Goal: Navigation & Orientation: Find specific page/section

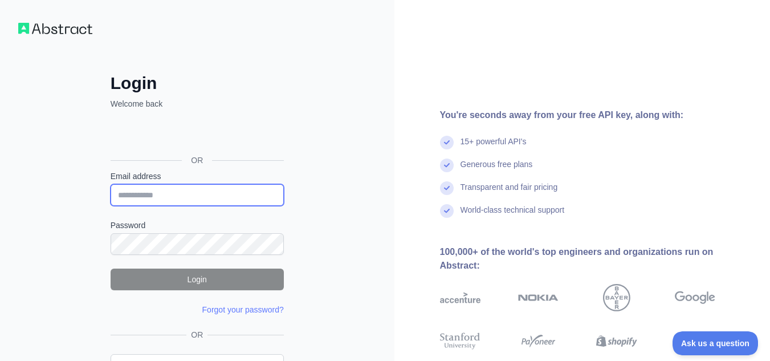
type input "**********"
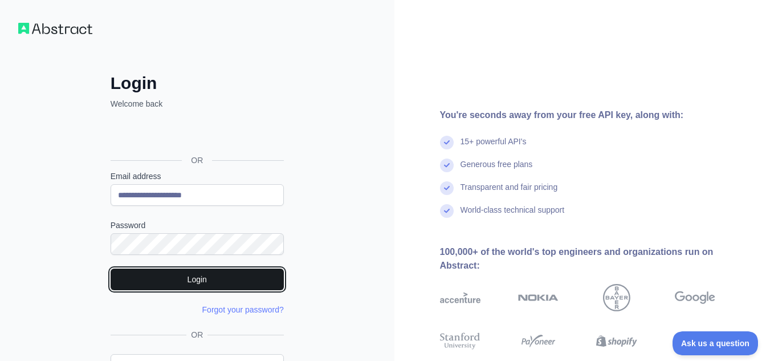
click at [212, 276] on button "Login" at bounding box center [197, 280] width 173 height 22
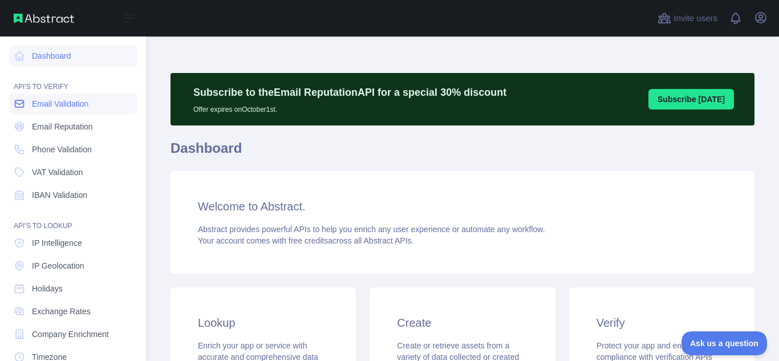
click at [47, 106] on span "Email Validation" at bounding box center [60, 103] width 56 height 11
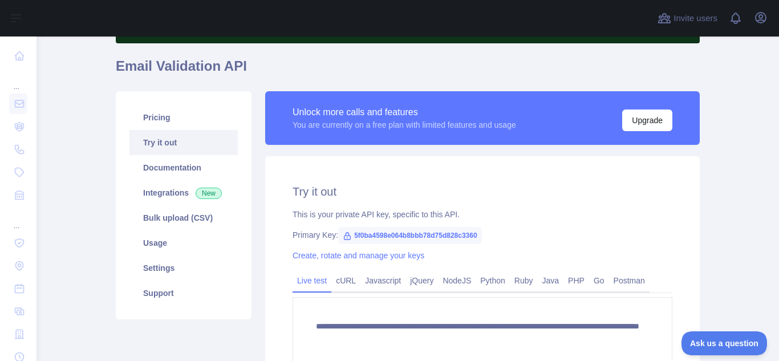
scroll to position [92, 0]
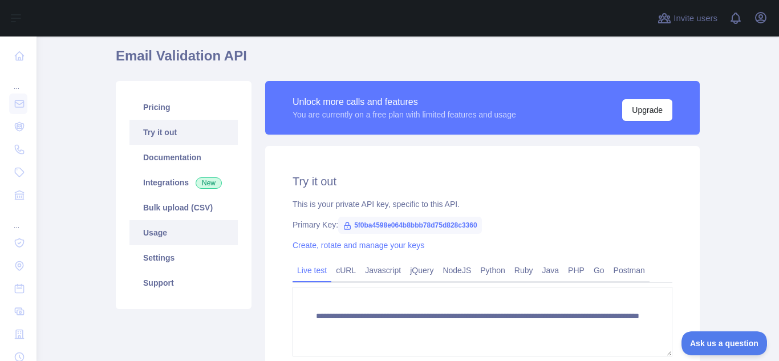
click at [157, 234] on link "Usage" at bounding box center [183, 232] width 108 height 25
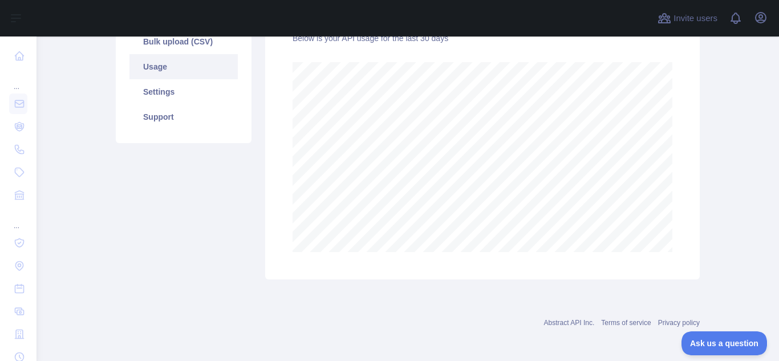
scroll to position [261, 0]
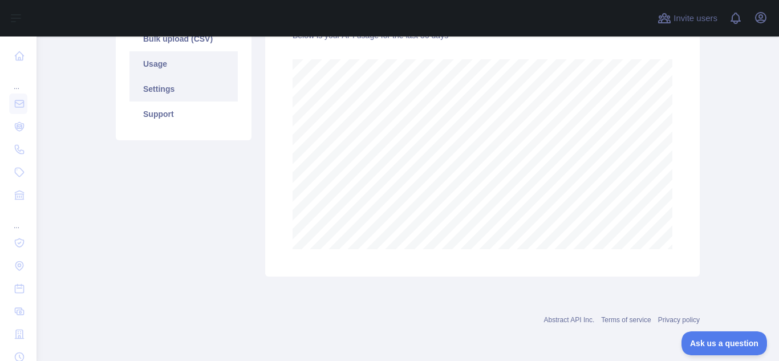
click at [155, 88] on link "Settings" at bounding box center [183, 88] width 108 height 25
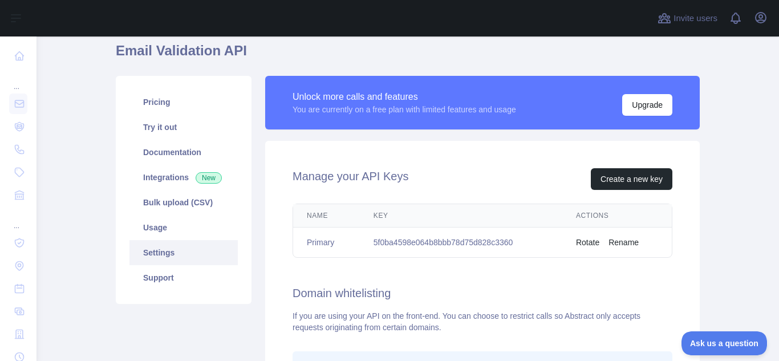
scroll to position [97, 0]
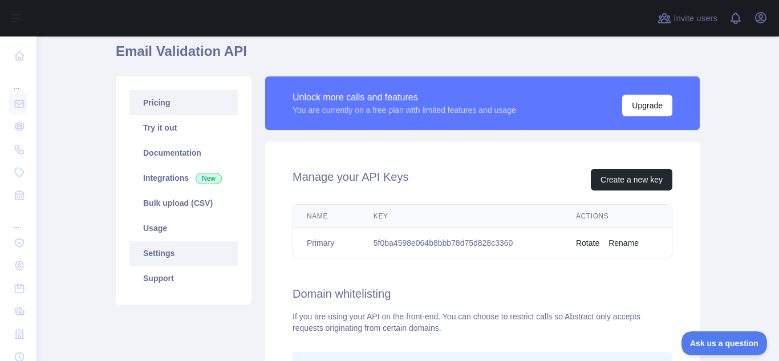
click at [157, 106] on link "Pricing" at bounding box center [183, 102] width 108 height 25
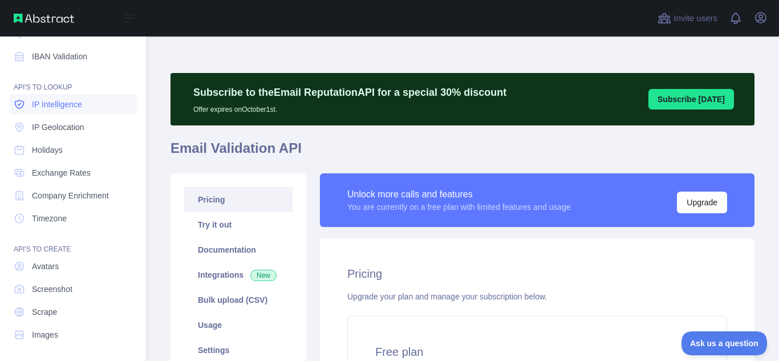
scroll to position [141, 0]
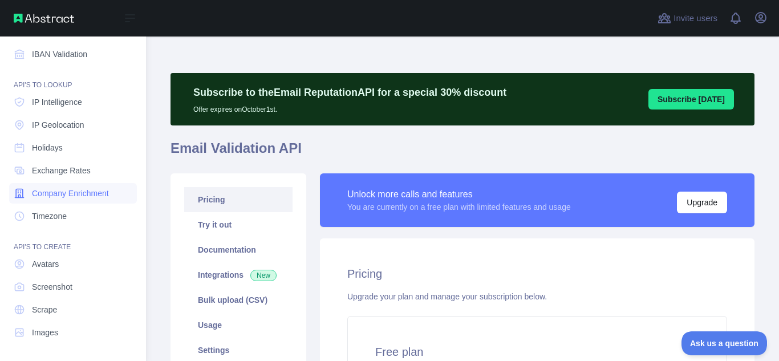
click at [64, 187] on link "Company Enrichment" at bounding box center [73, 193] width 128 height 21
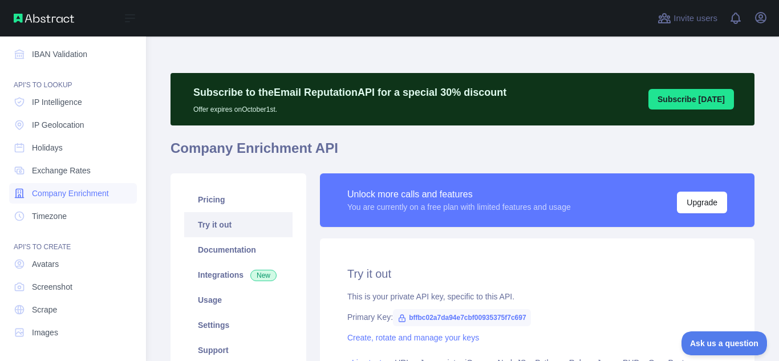
type textarea "**********"
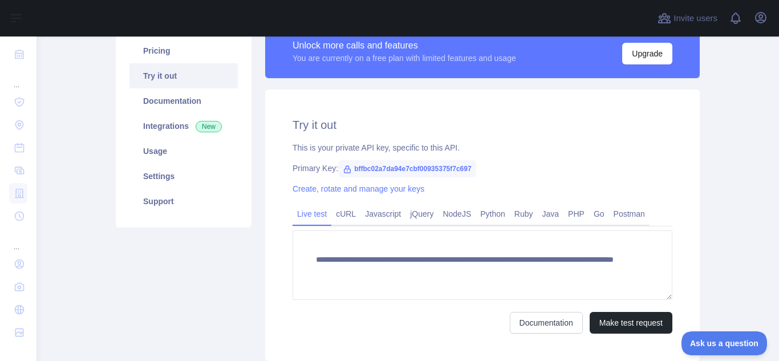
scroll to position [181, 0]
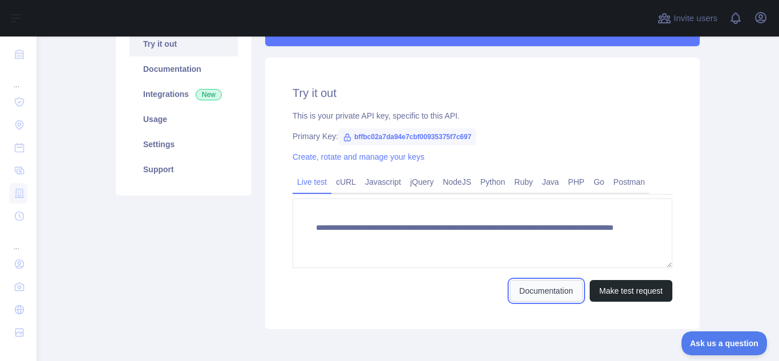
click at [529, 289] on link "Documentation" at bounding box center [546, 291] width 73 height 22
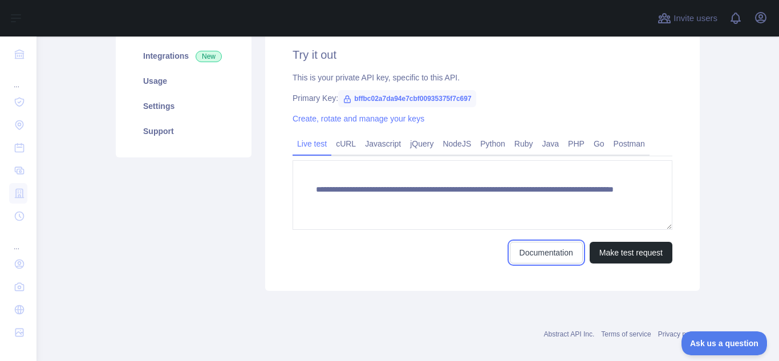
scroll to position [220, 0]
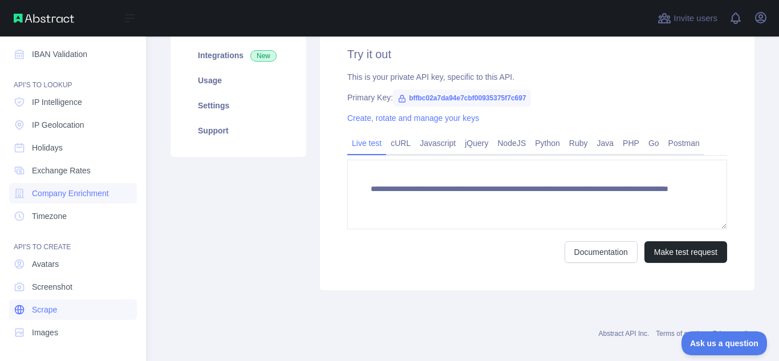
click at [50, 313] on span "Scrape" at bounding box center [44, 309] width 25 height 11
click at [19, 306] on icon at bounding box center [19, 309] width 11 height 11
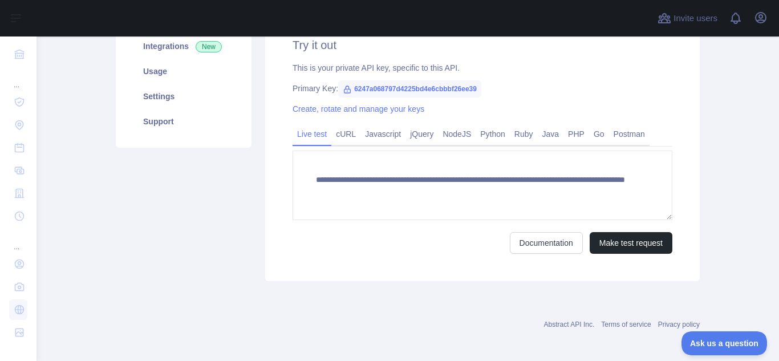
scroll to position [233, 0]
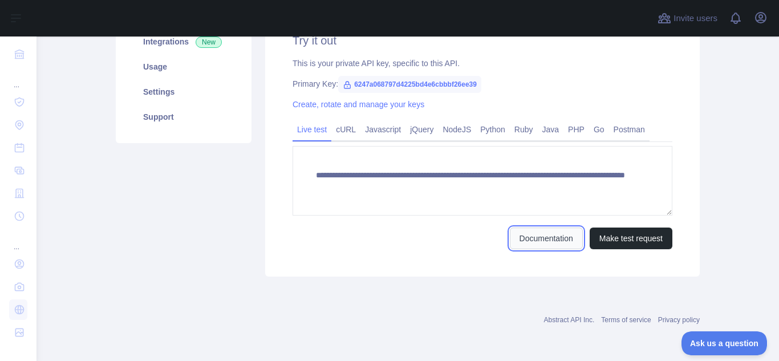
click at [538, 246] on link "Documentation" at bounding box center [546, 239] width 73 height 22
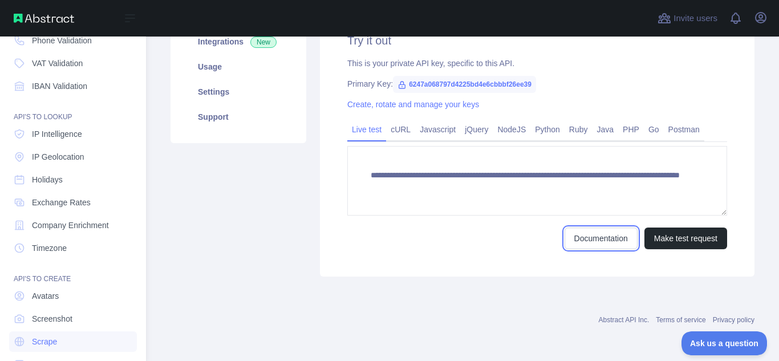
scroll to position [141, 0]
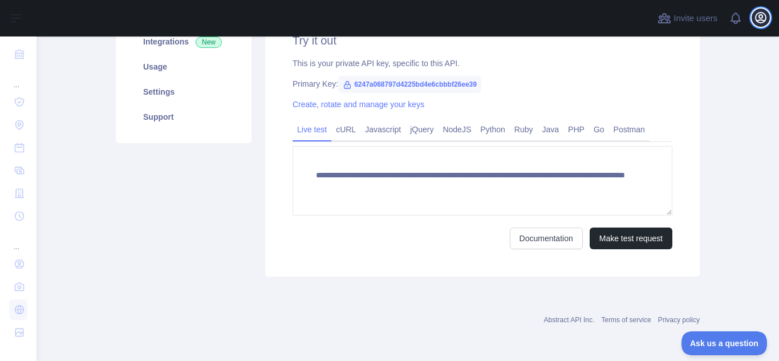
click at [761, 18] on icon "button" at bounding box center [761, 18] width 10 height 10
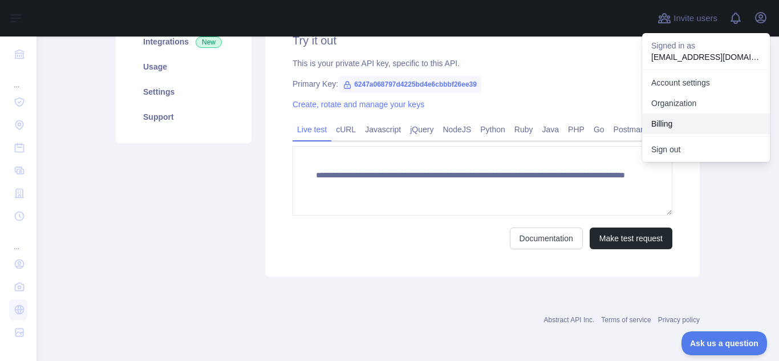
click at [663, 124] on button "Billing" at bounding box center [706, 123] width 128 height 21
